Goal: Transaction & Acquisition: Purchase product/service

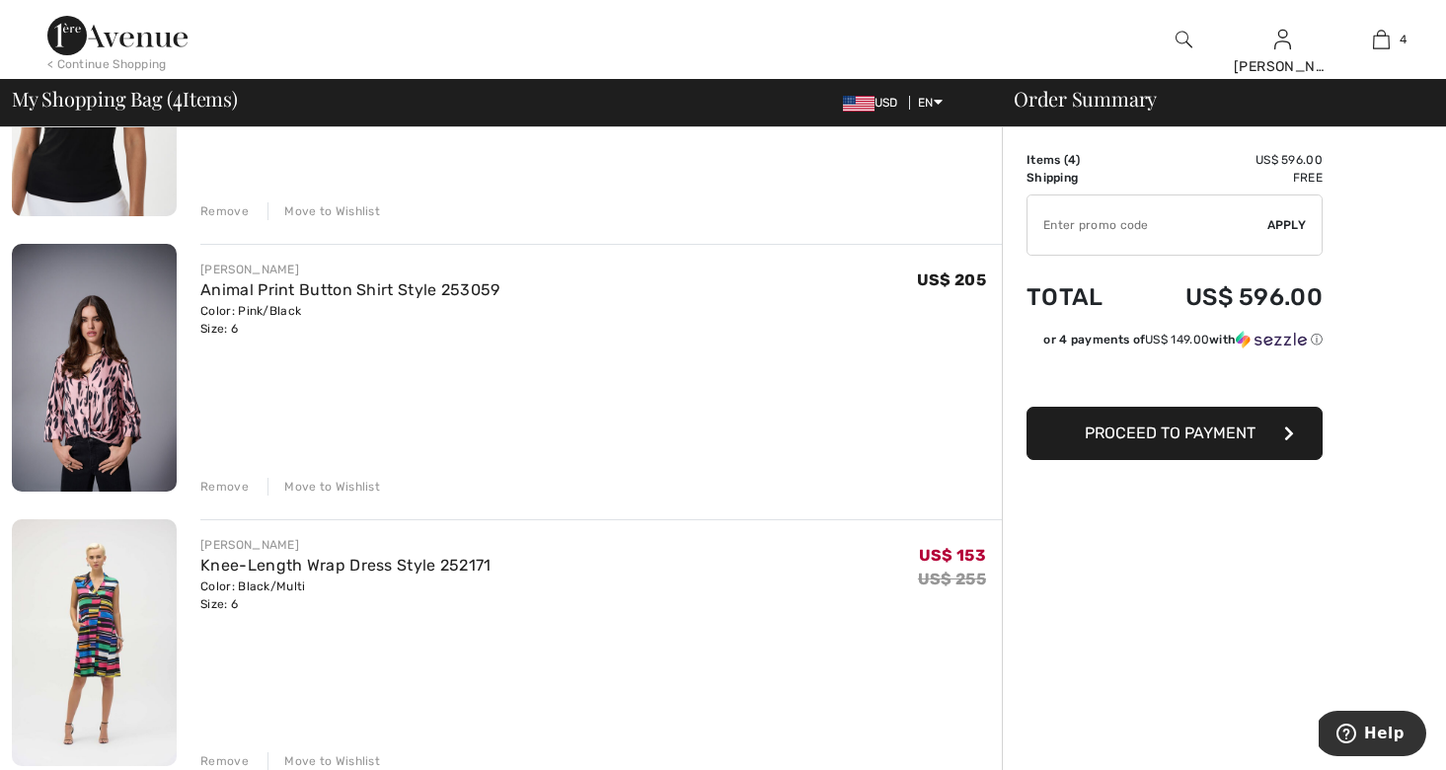
scroll to position [596, 0]
click at [230, 480] on div "Remove" at bounding box center [224, 486] width 48 height 18
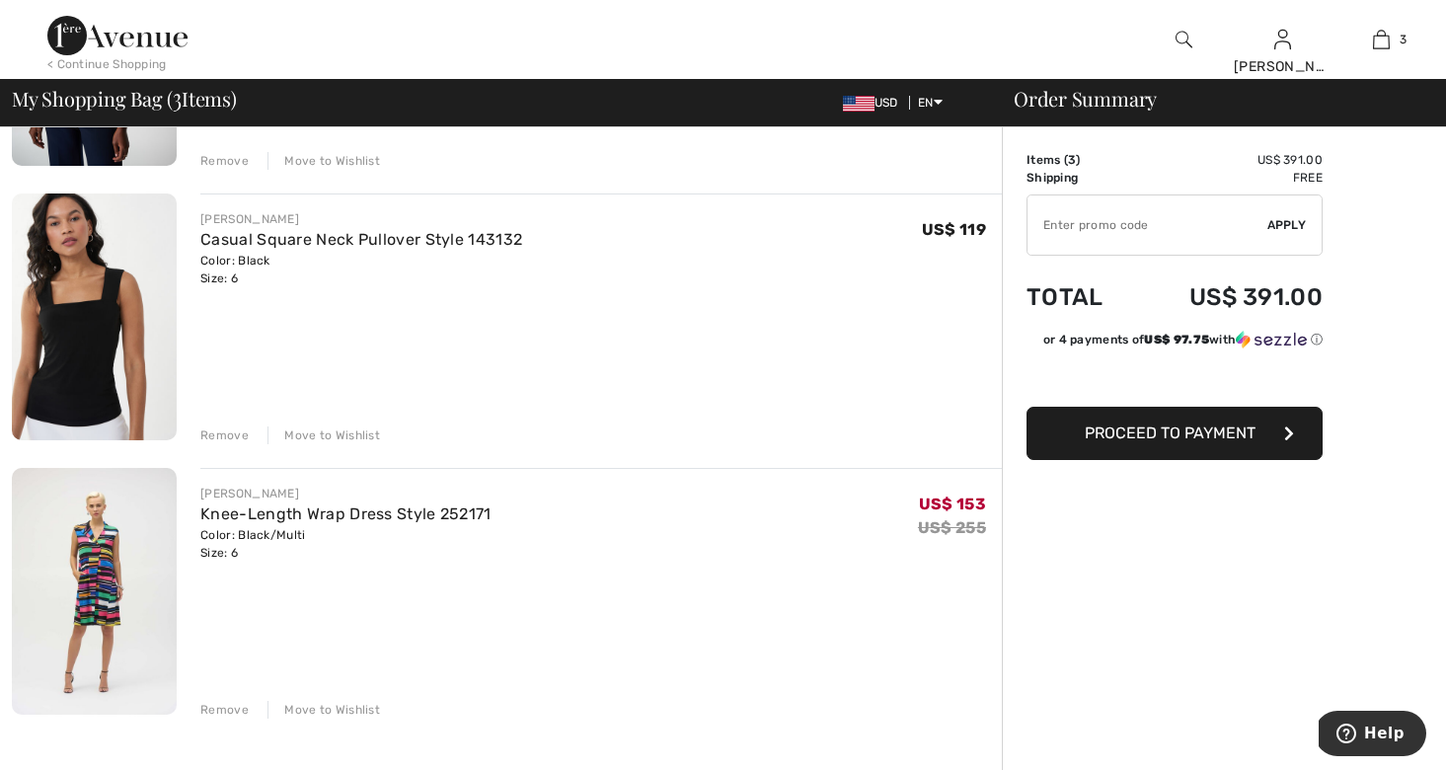
scroll to position [363, 0]
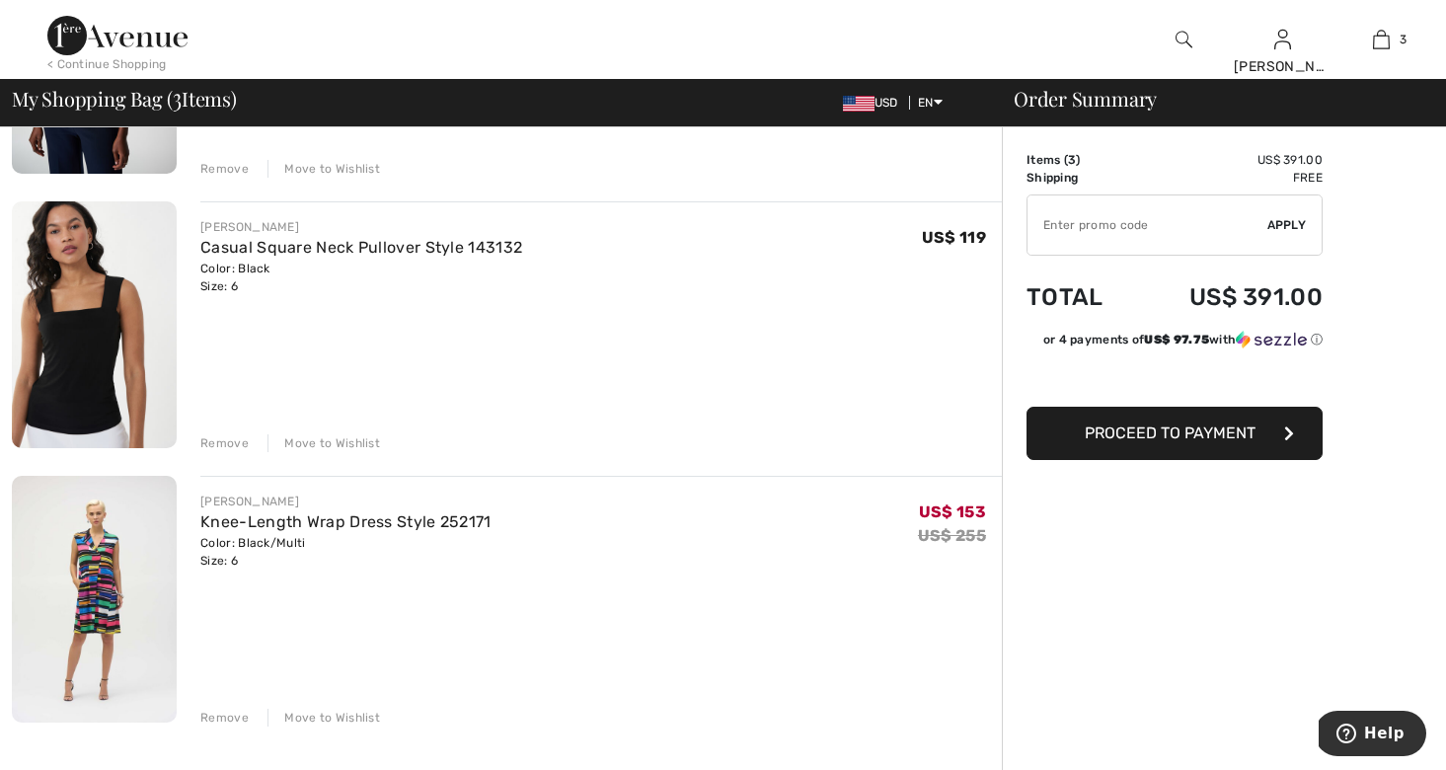
click at [223, 439] on div "Remove" at bounding box center [224, 443] width 48 height 18
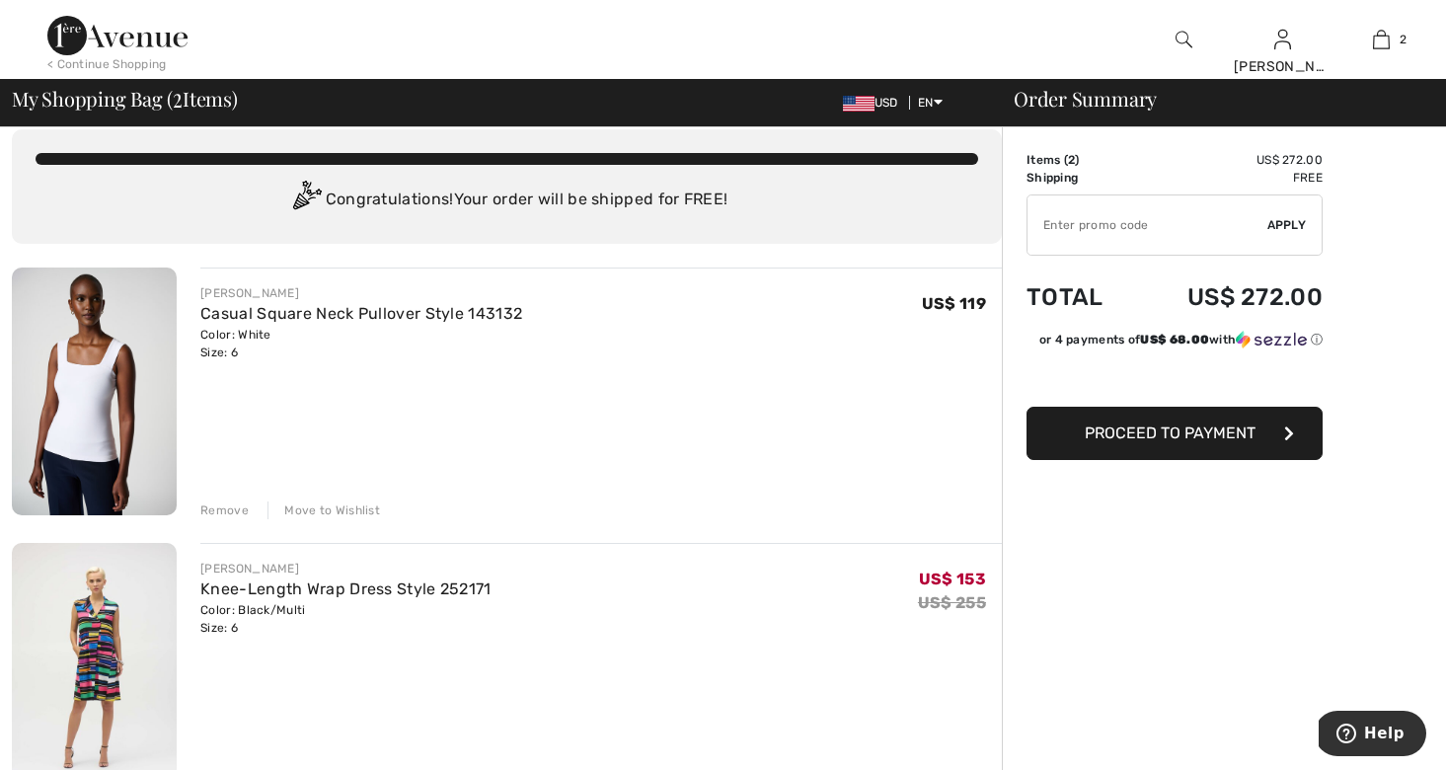
scroll to position [0, 0]
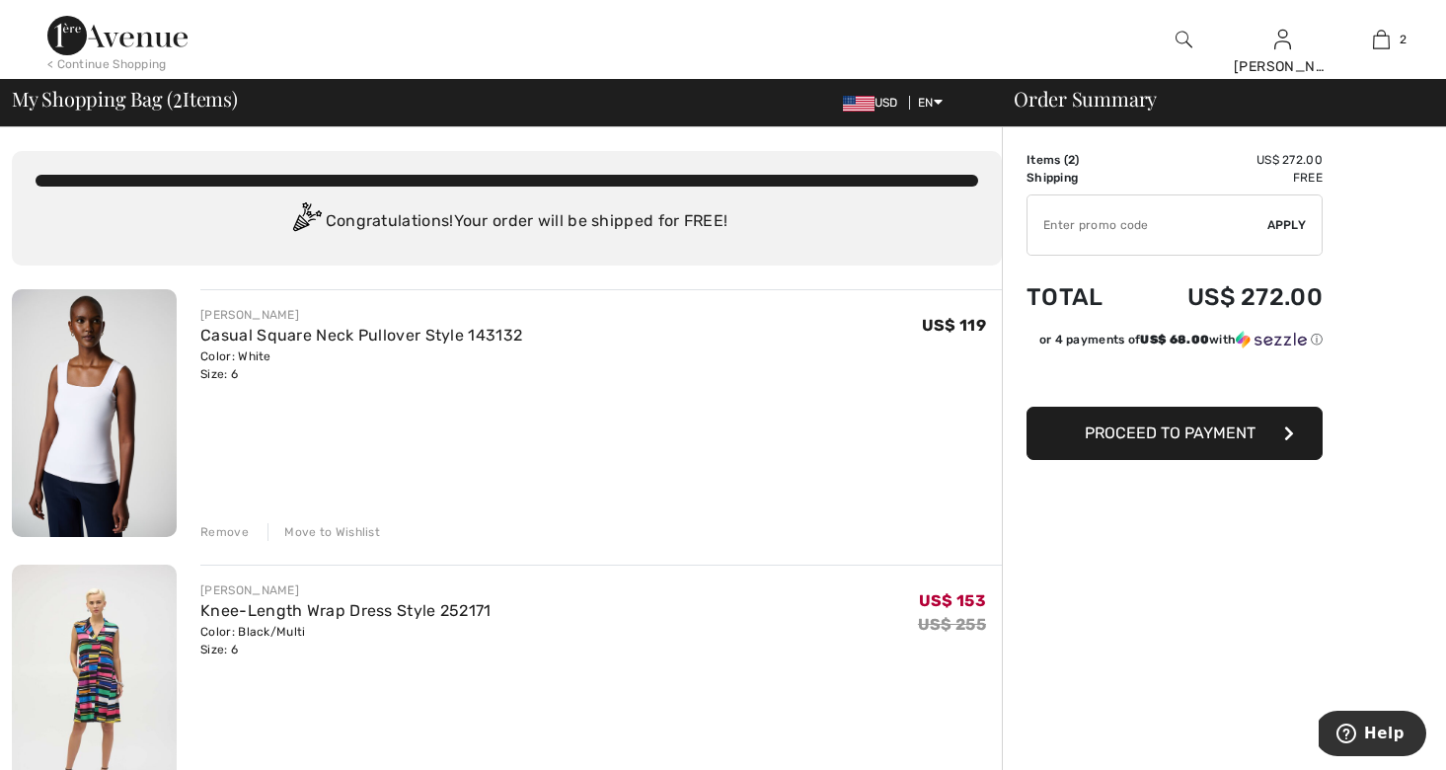
click at [215, 525] on div "Remove" at bounding box center [224, 532] width 48 height 18
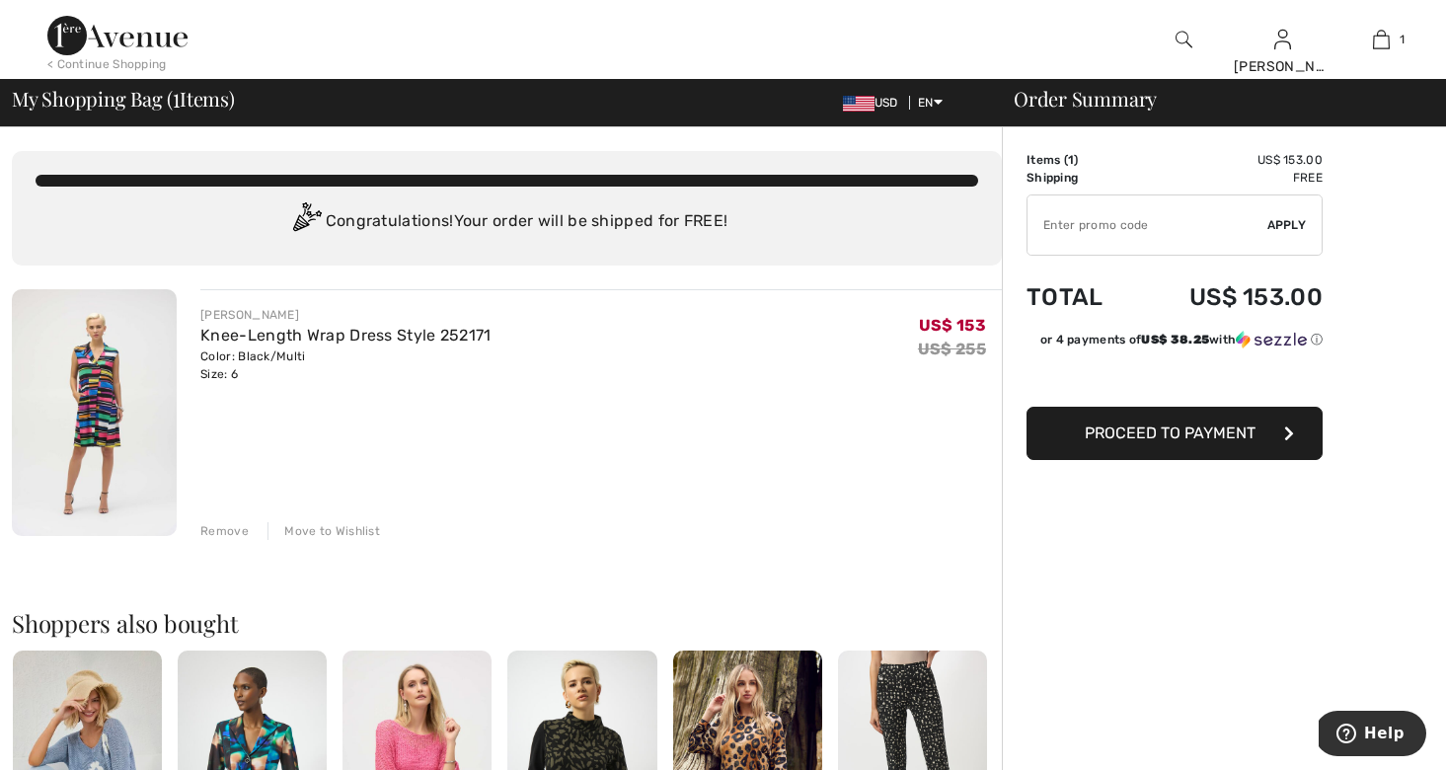
click at [1287, 426] on icon "button" at bounding box center [1289, 433] width 10 height 16
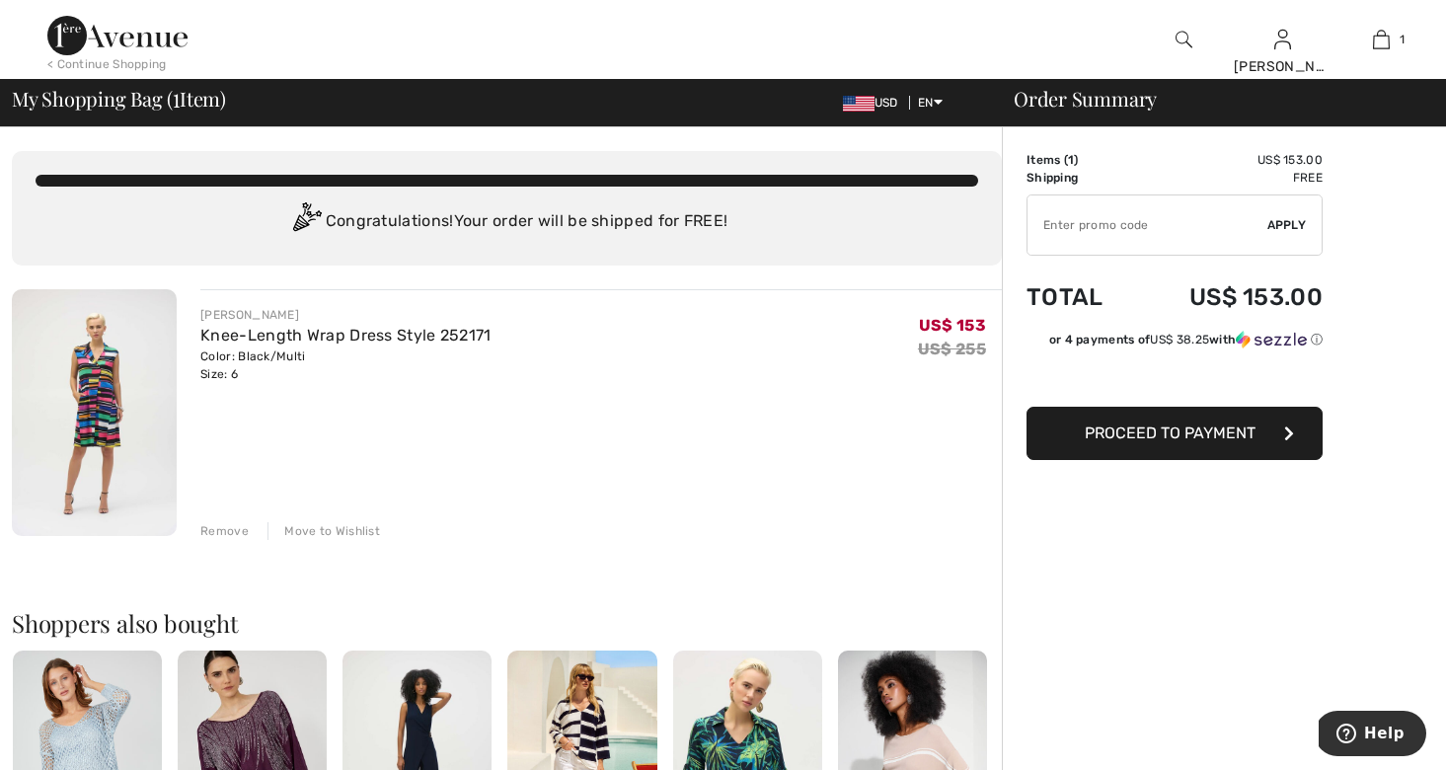
click at [1285, 429] on icon "button" at bounding box center [1289, 433] width 10 height 16
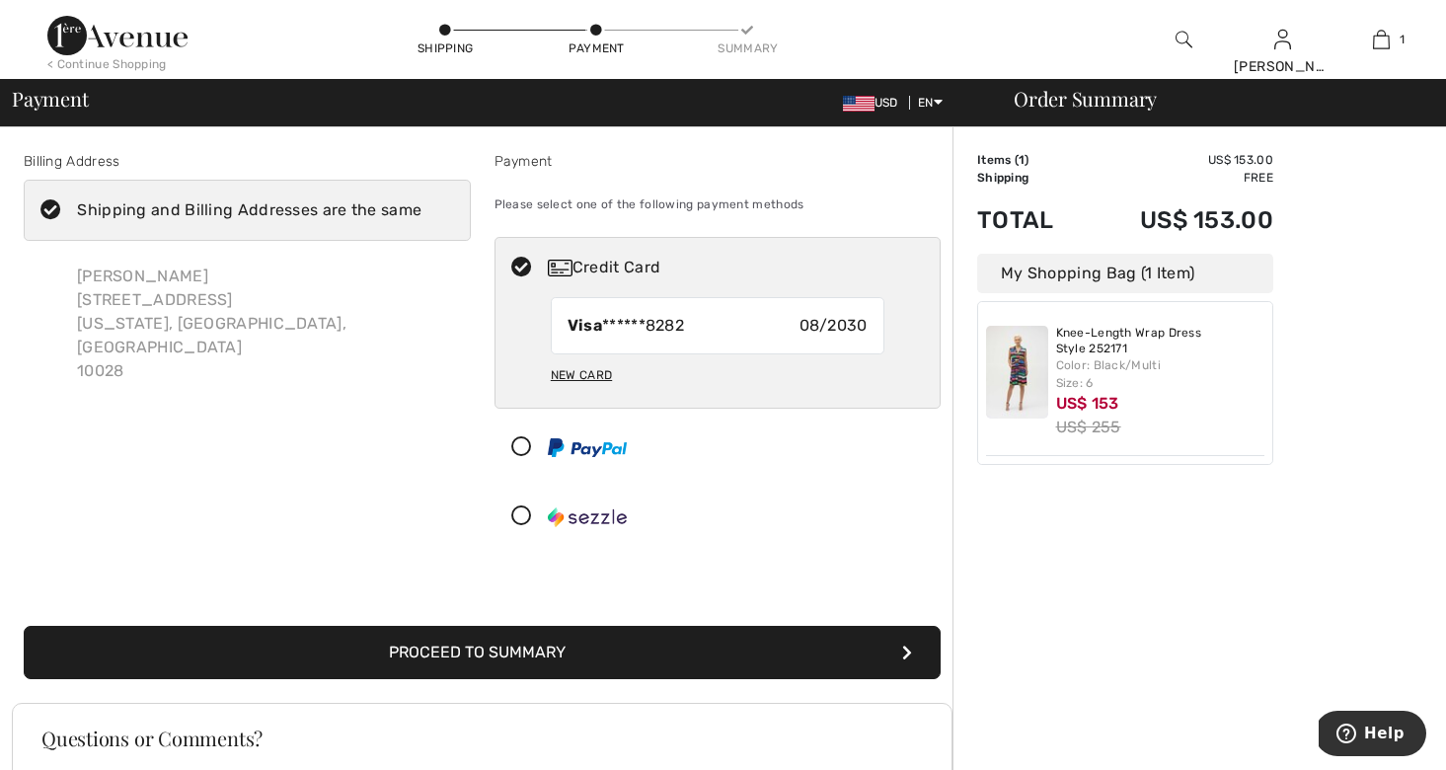
click at [907, 645] on icon "submit" at bounding box center [907, 653] width 10 height 16
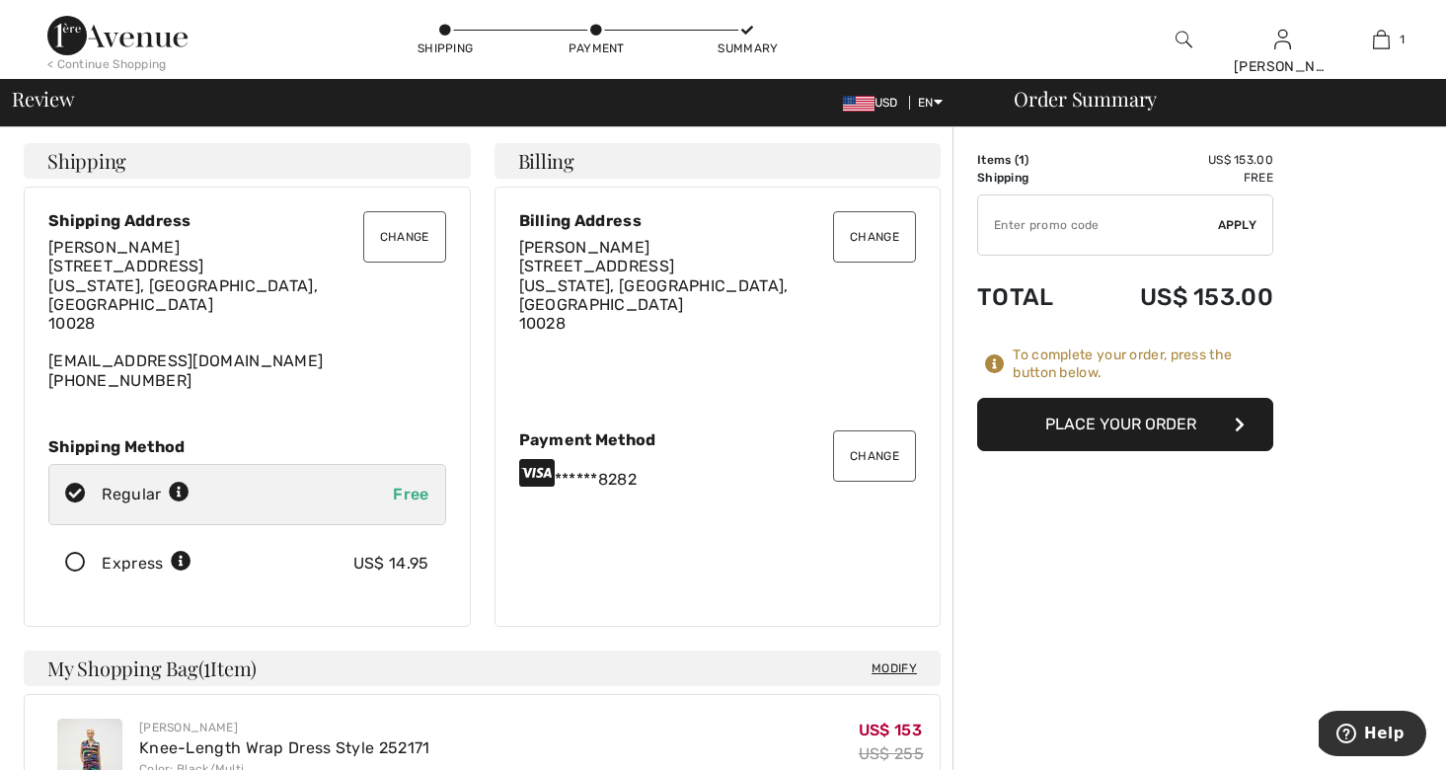
click at [1238, 417] on icon "button" at bounding box center [1240, 425] width 10 height 16
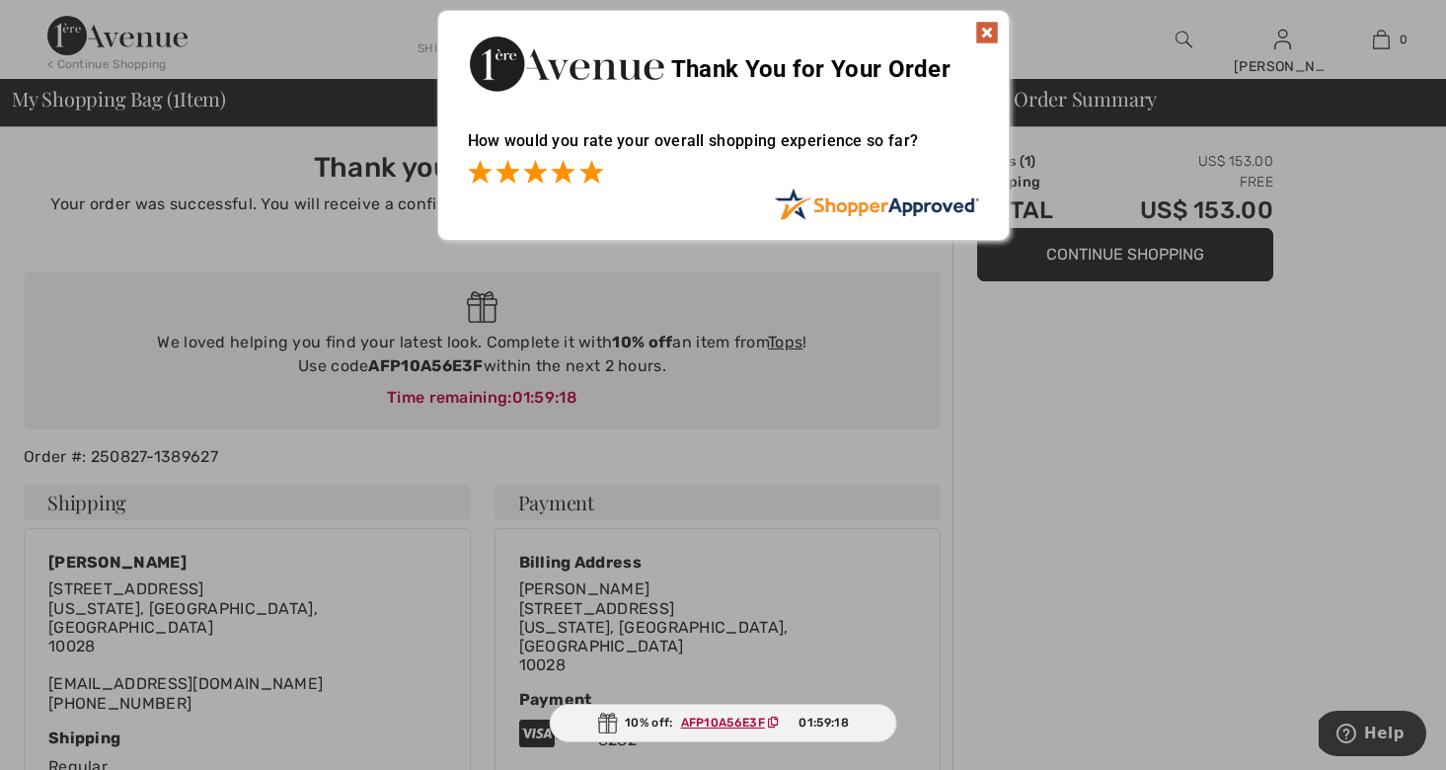
click at [589, 171] on span at bounding box center [591, 172] width 24 height 24
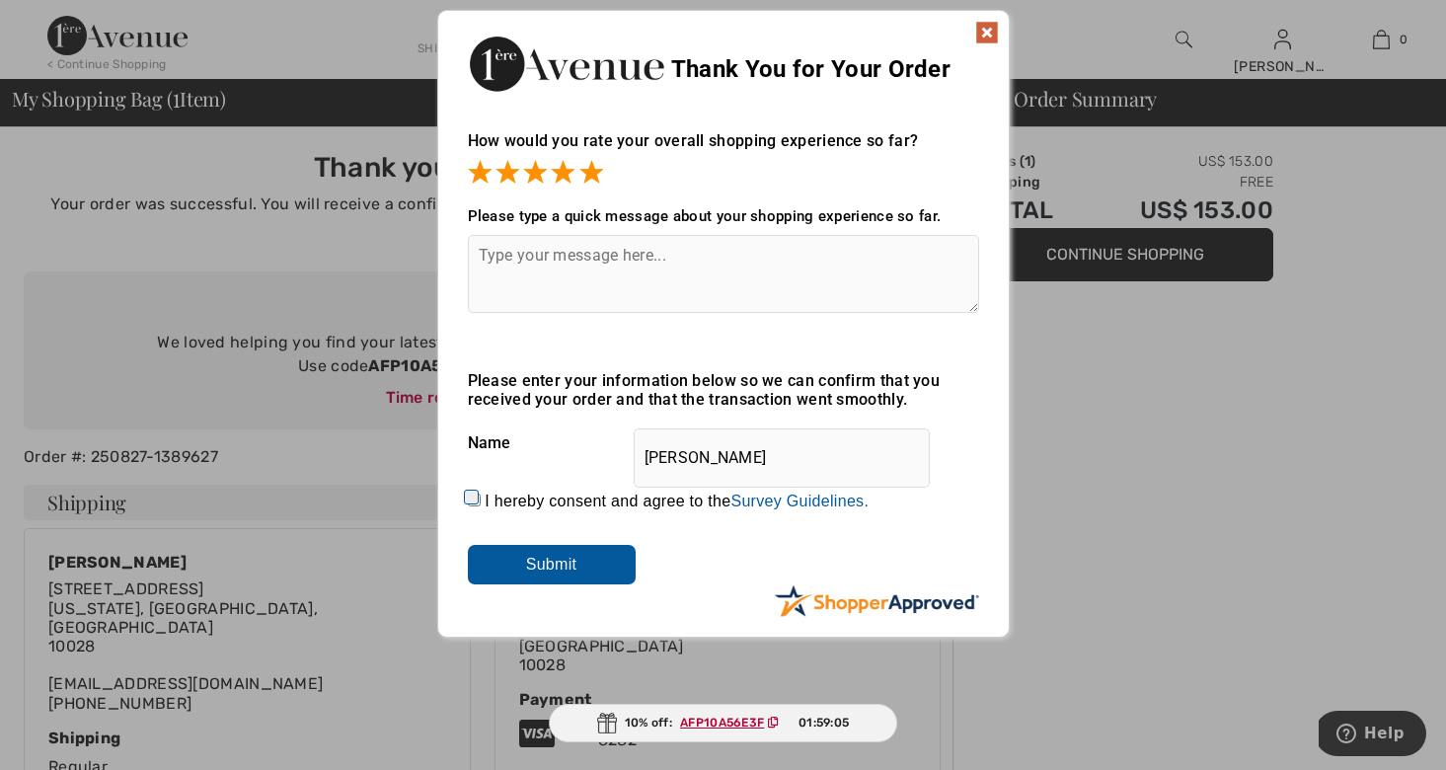
drag, startPoint x: 1197, startPoint y: 463, endPoint x: 1183, endPoint y: 453, distance: 17.0
click at [1197, 462] on div "Sorry! Something went wrong. Close Thank You for Your Order How would you rate …" at bounding box center [723, 323] width 1446 height 647
click at [992, 23] on img at bounding box center [987, 33] width 24 height 24
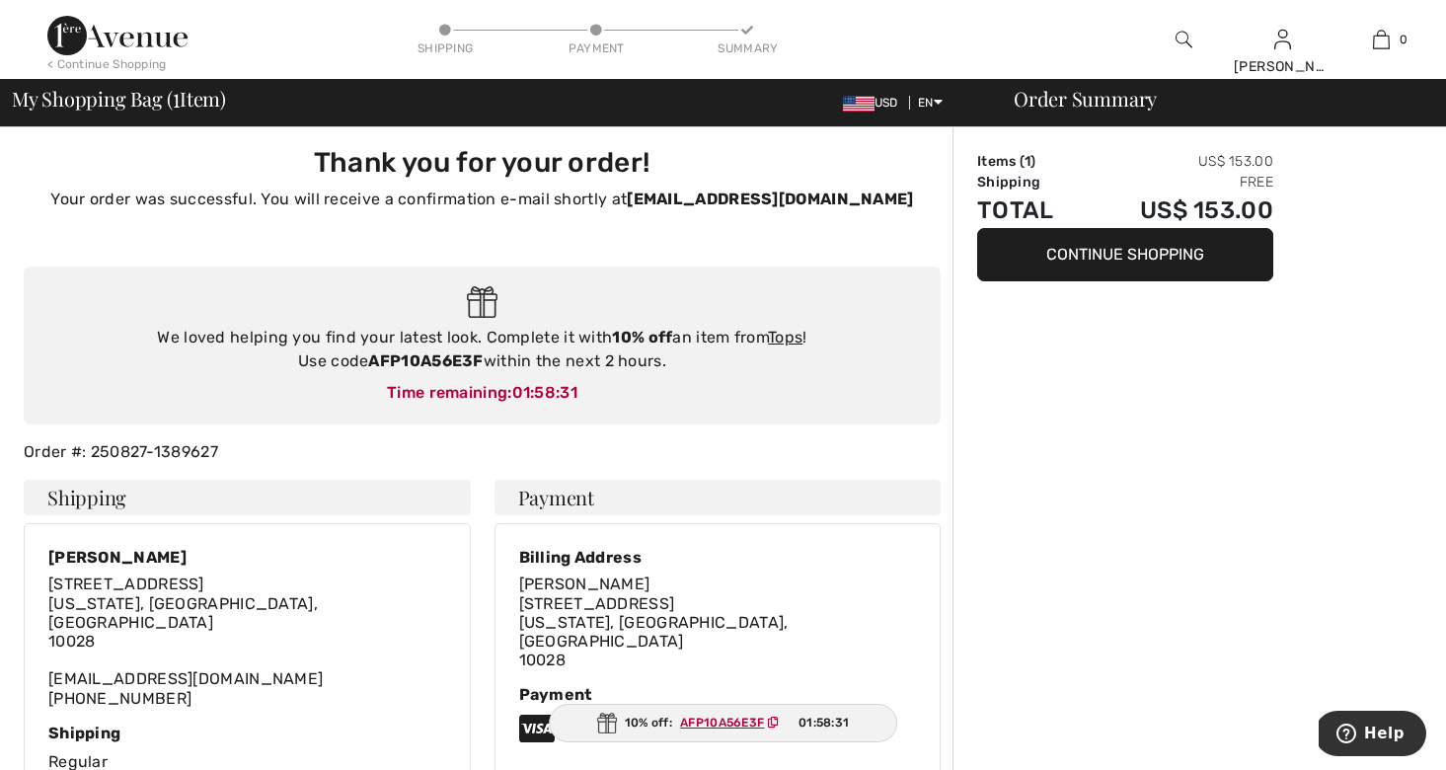
scroll to position [8, 0]
